Goal: Check status: Check status

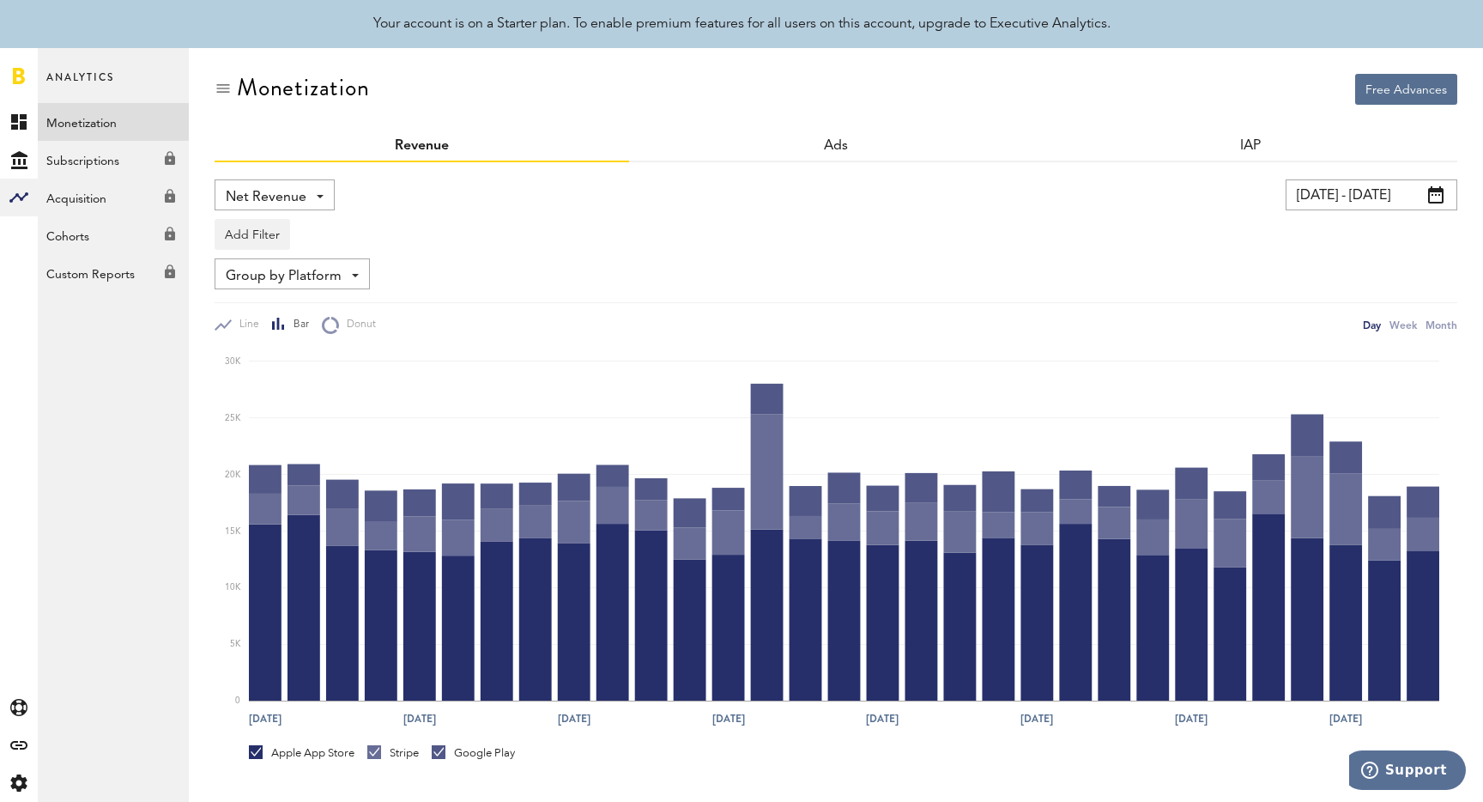
click at [1433, 336] on icon "[DATE] [DATE] [DATE] Aug [DATE] Aug [DATE] Aug 29 0 5K 10K 15K 20K 25K 30K" at bounding box center [836, 534] width 1243 height 401
click at [1445, 320] on div "Month" at bounding box center [1442, 325] width 32 height 18
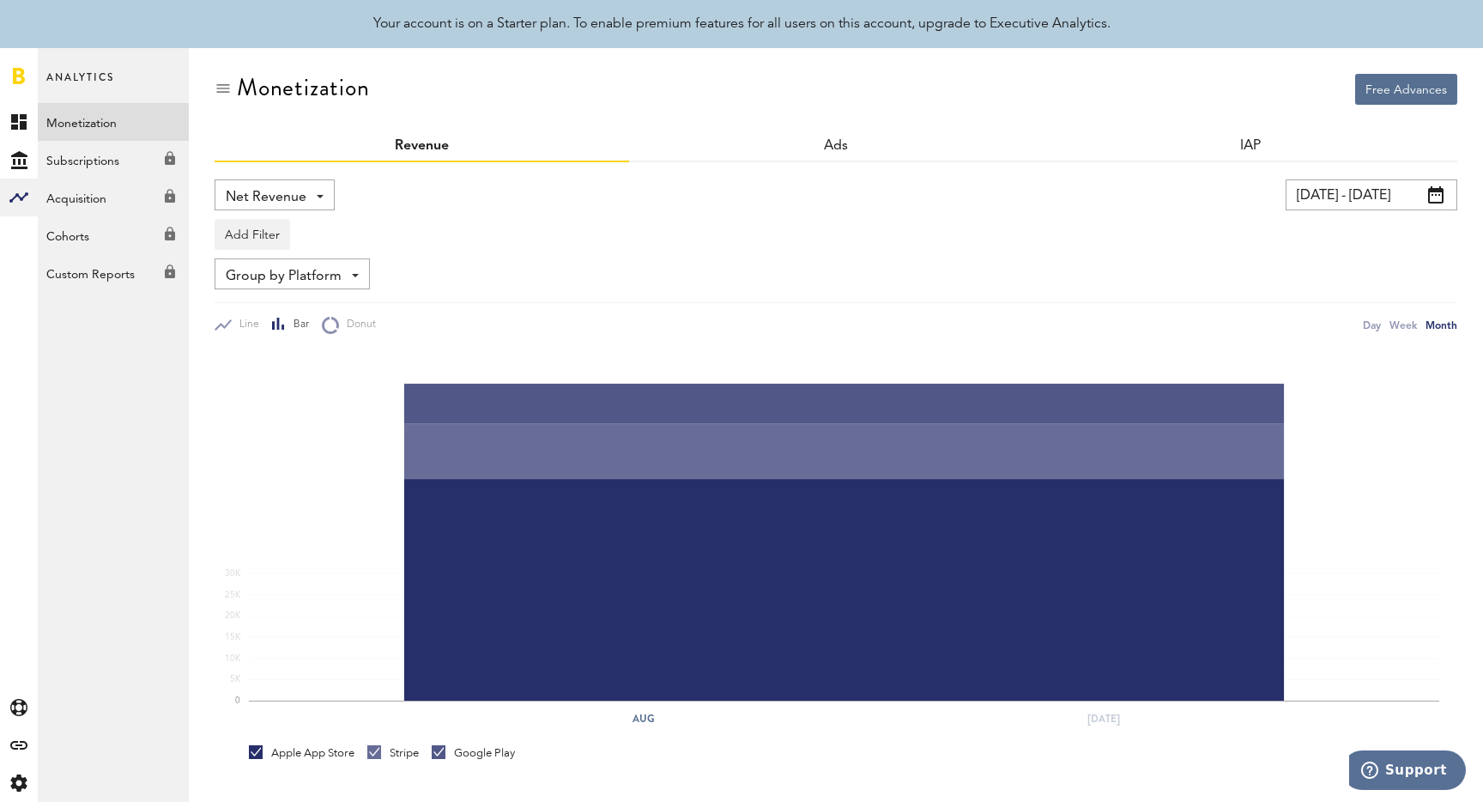
click at [1336, 191] on input "[DATE] - [DATE]" at bounding box center [1372, 194] width 172 height 31
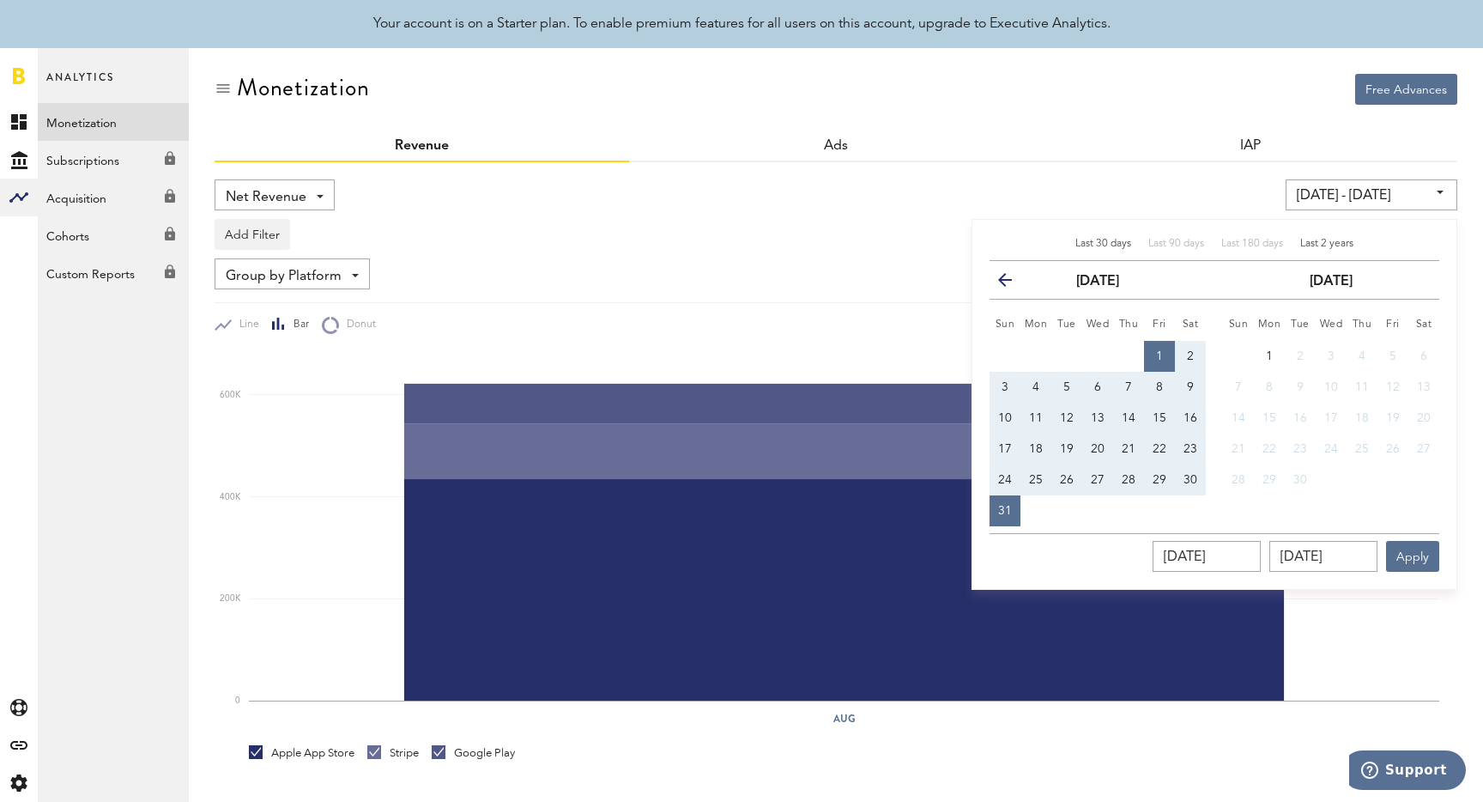
click at [1340, 245] on span "Last 2 years" at bounding box center [1326, 244] width 53 height 10
type input "[DATE] - [DATE]"
type input "[DATE]"
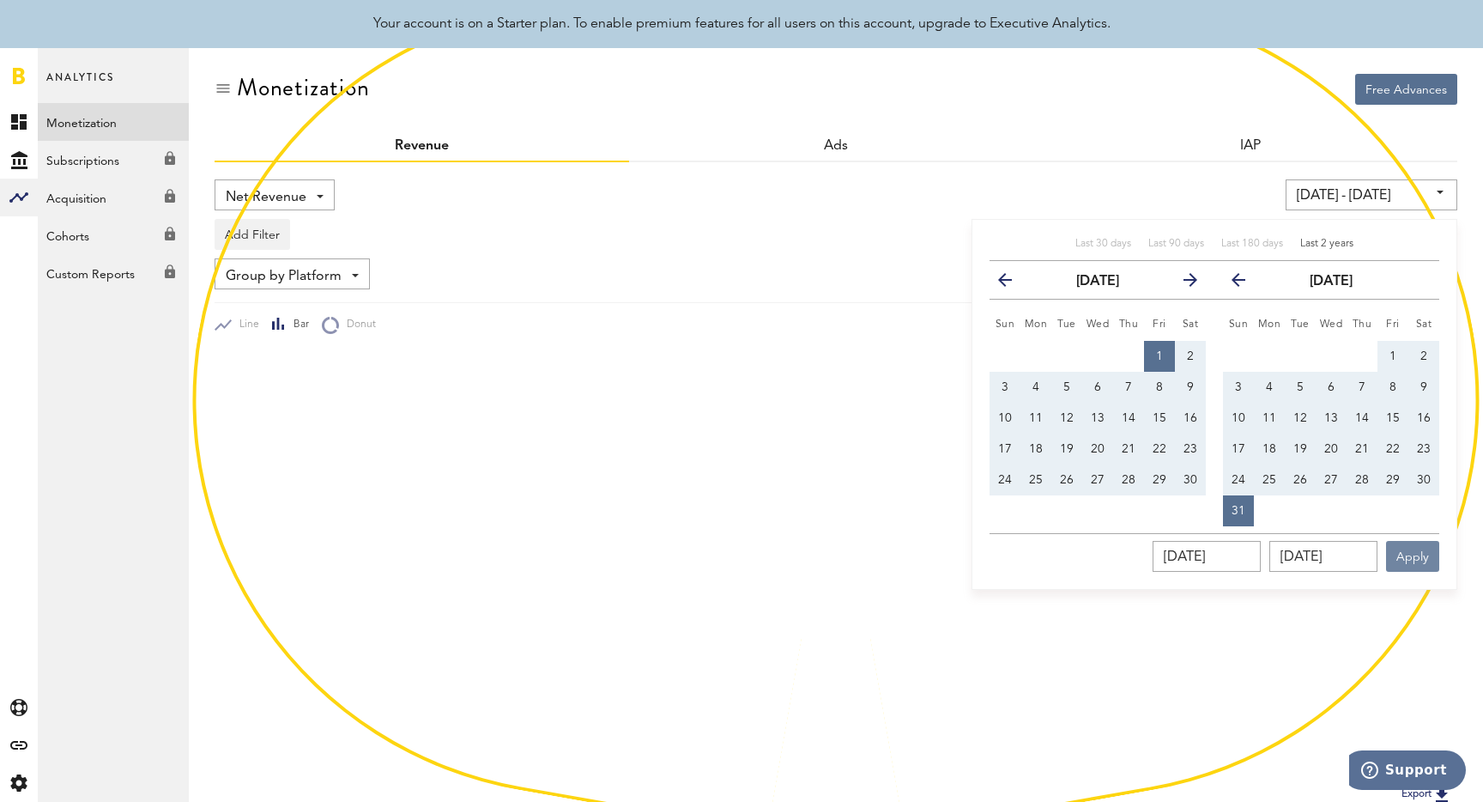
click at [1415, 542] on button "Apply" at bounding box center [1412, 556] width 53 height 31
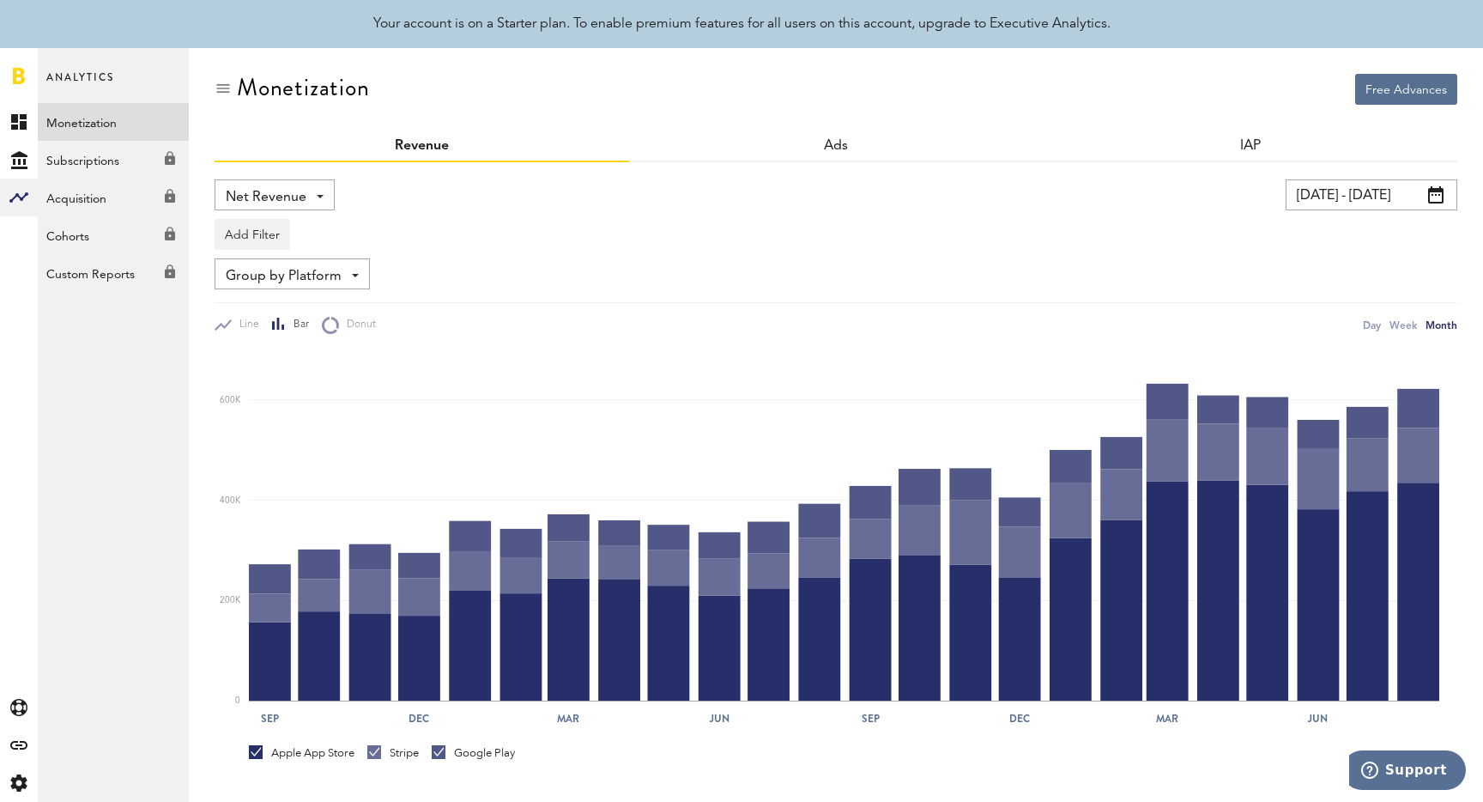
click at [990, 198] on div "[DATE] - [DATE] Last 30 days Last 90 days Last 180 days Last 2 years previous […" at bounding box center [1133, 194] width 647 height 31
